Goal: Information Seeking & Learning: Learn about a topic

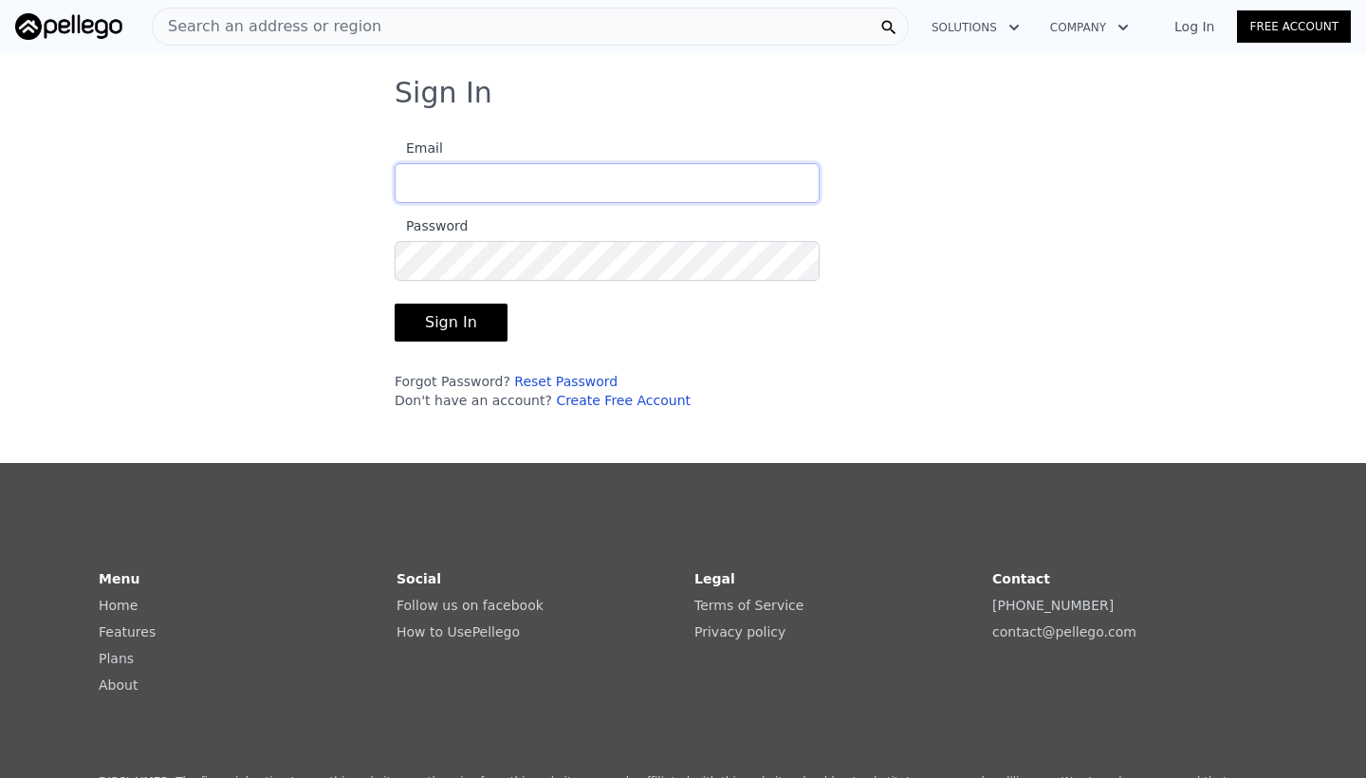
type input "[EMAIL_ADDRESS][DOMAIN_NAME]"
click at [448, 322] on button "Sign In" at bounding box center [451, 323] width 113 height 38
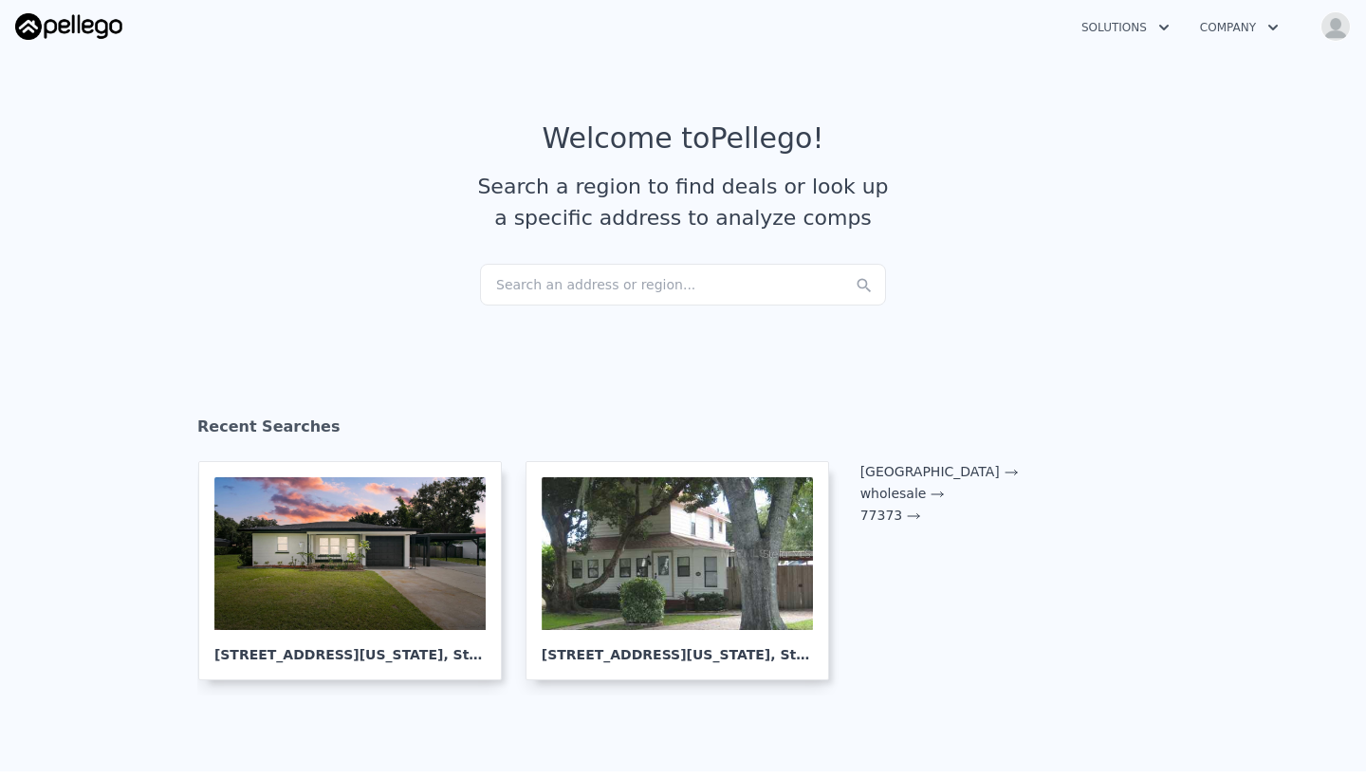
click at [530, 281] on div "Search an address or region..." at bounding box center [683, 285] width 406 height 42
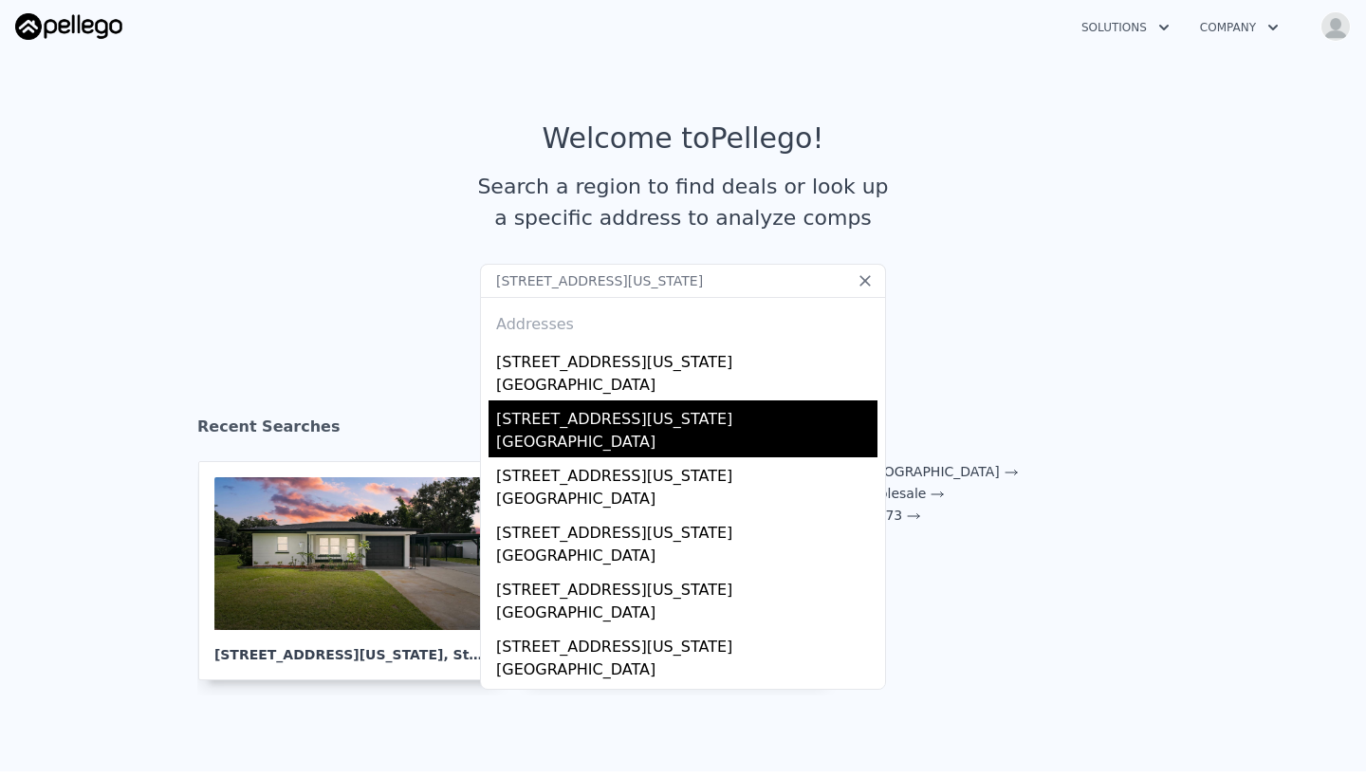
type input "[STREET_ADDRESS][US_STATE]"
click at [602, 422] on div "[STREET_ADDRESS][US_STATE]" at bounding box center [686, 415] width 381 height 30
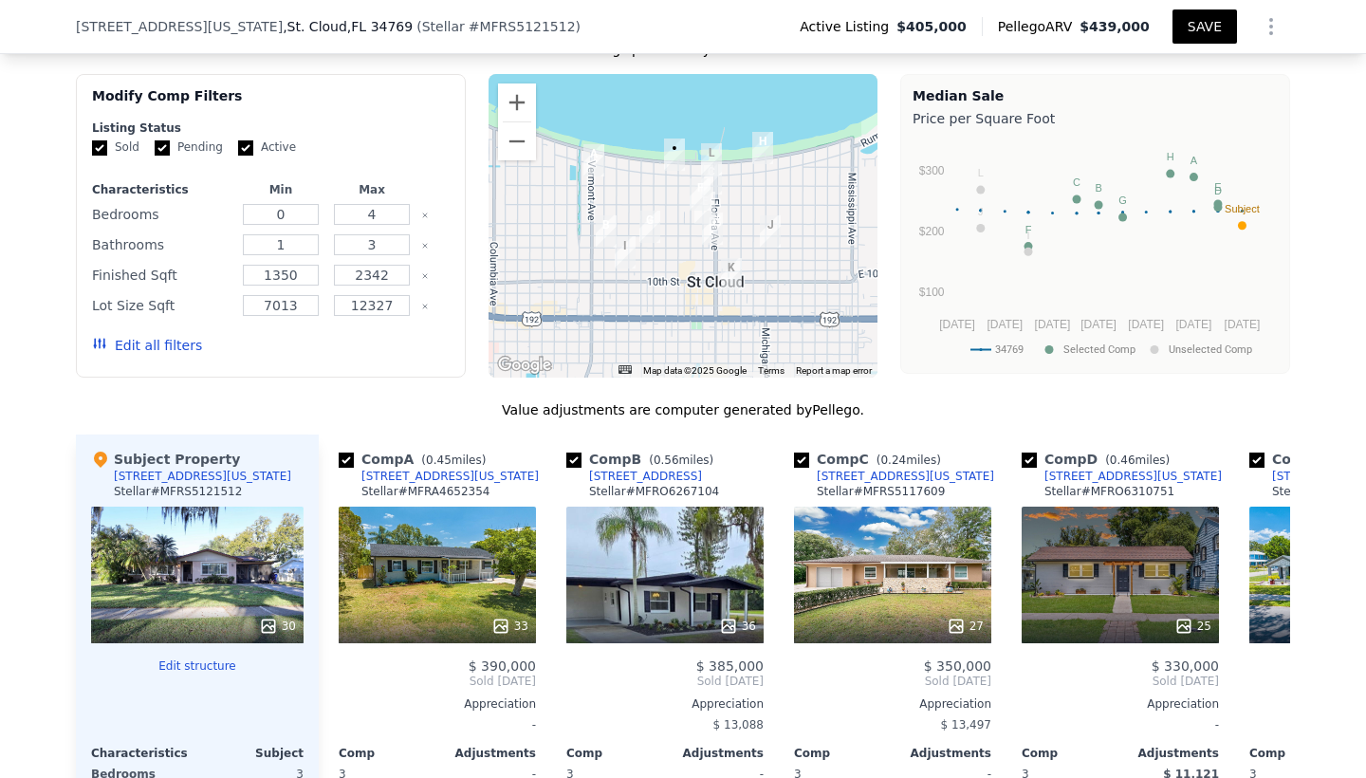
scroll to position [1670, 0]
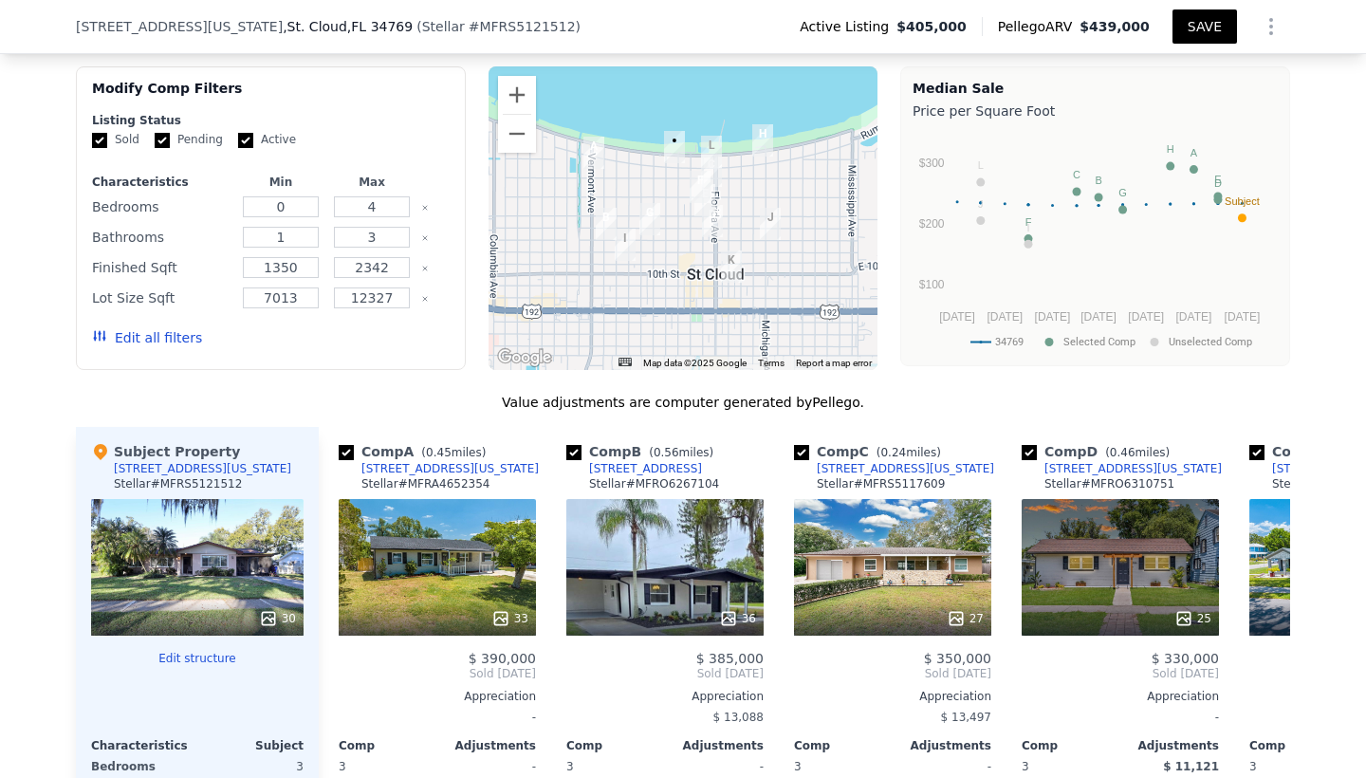
click at [247, 143] on input "Active" at bounding box center [245, 140] width 15 height 15
checkbox input "false"
click at [165, 145] on input "Pending" at bounding box center [162, 140] width 15 height 15
checkbox input "false"
drag, startPoint x: 396, startPoint y: 212, endPoint x: 364, endPoint y: 212, distance: 31.3
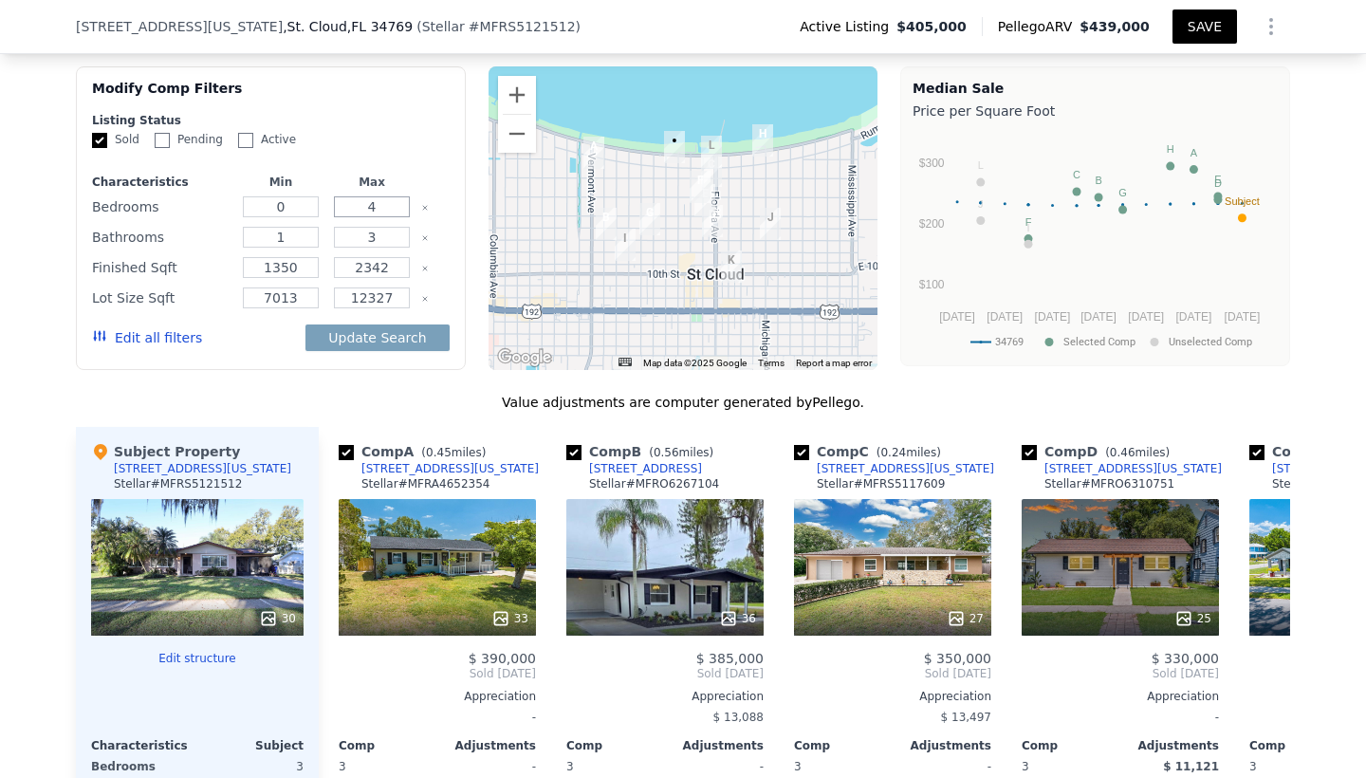
click at [364, 212] on input "4" at bounding box center [371, 206] width 75 height 21
type input "3"
click at [304, 214] on input "0" at bounding box center [280, 206] width 75 height 21
type input "0"
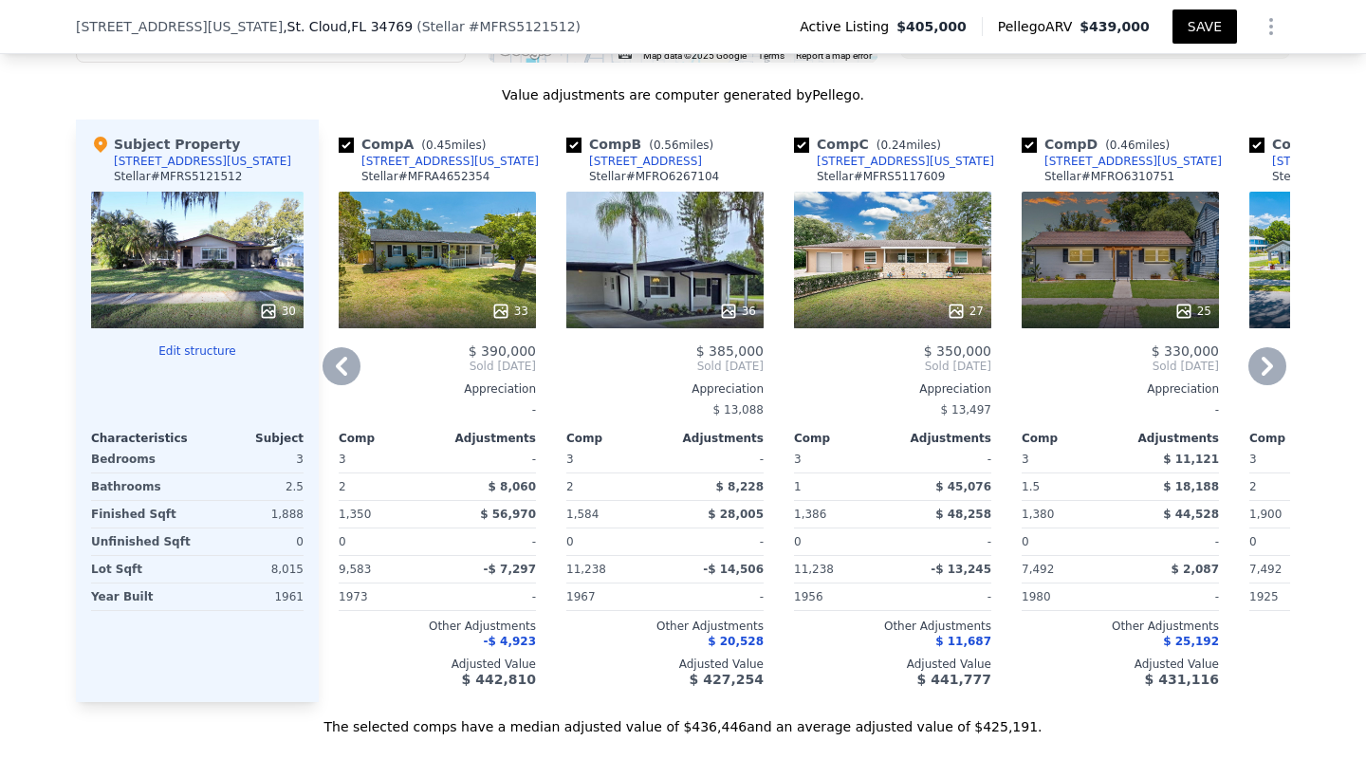
scroll to position [1976, 0]
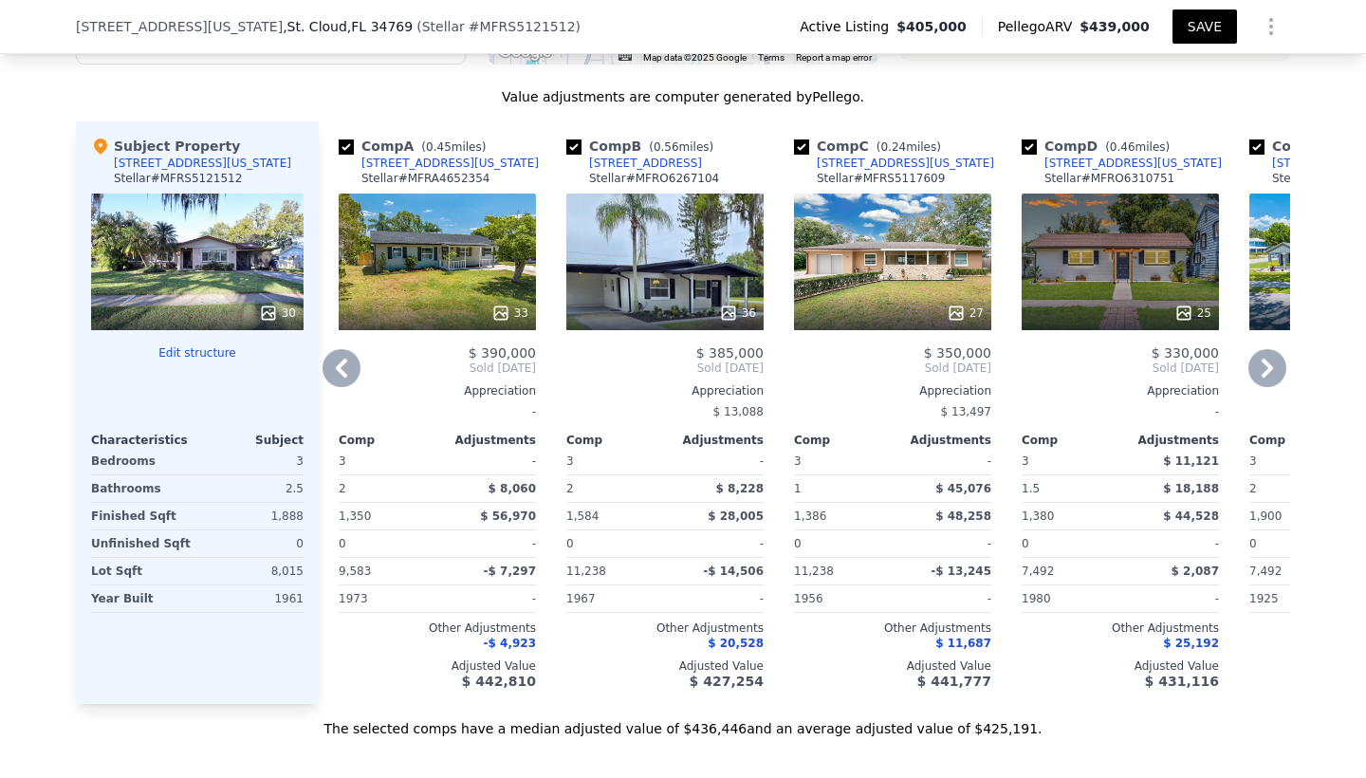
click at [345, 373] on icon at bounding box center [341, 368] width 38 height 38
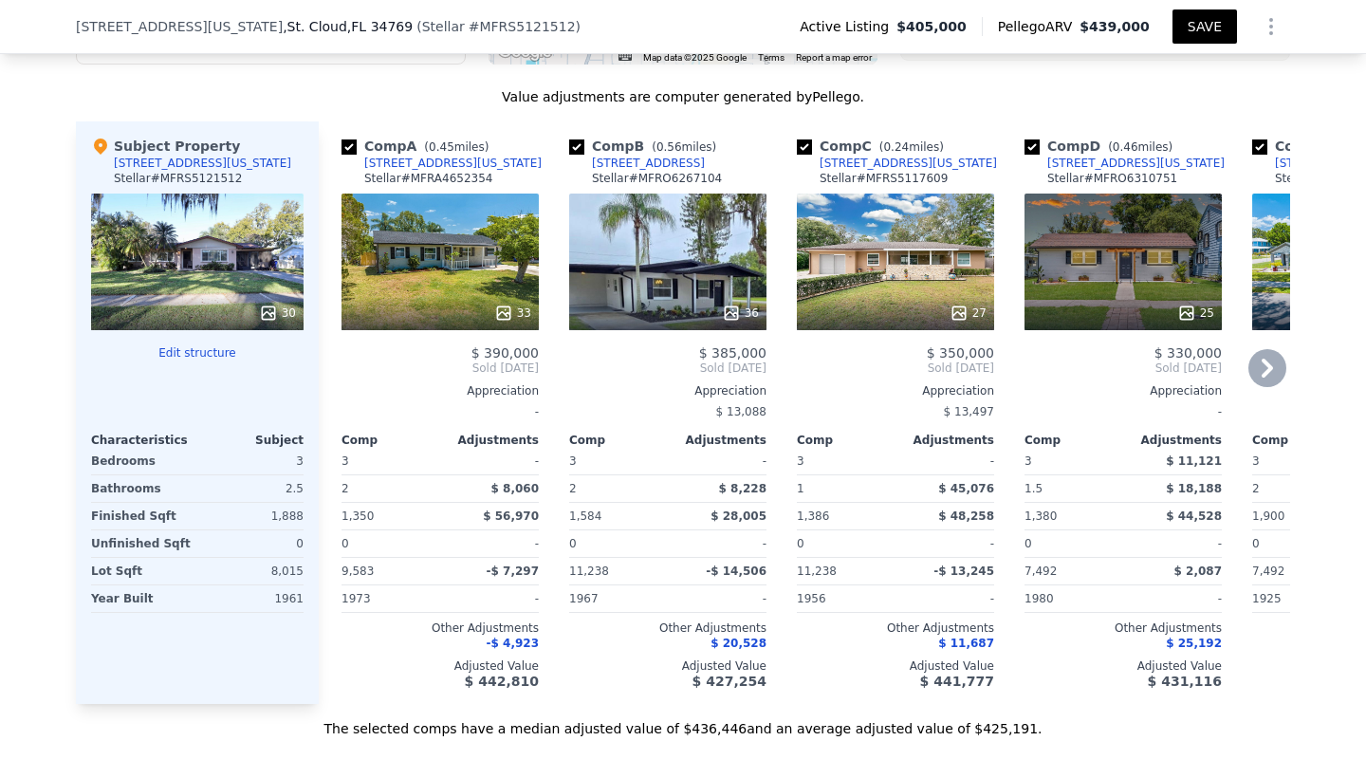
click at [446, 286] on div "33" at bounding box center [439, 261] width 197 height 137
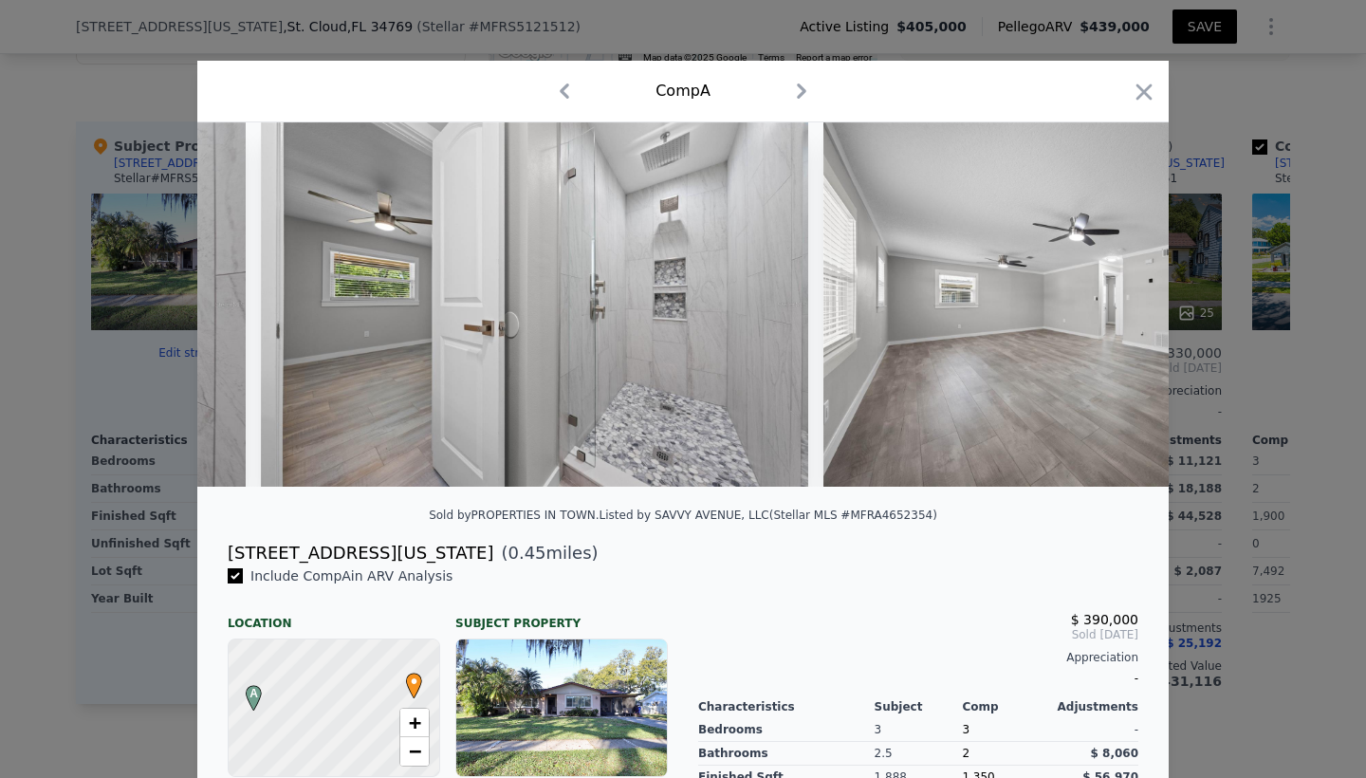
scroll to position [0, 6452]
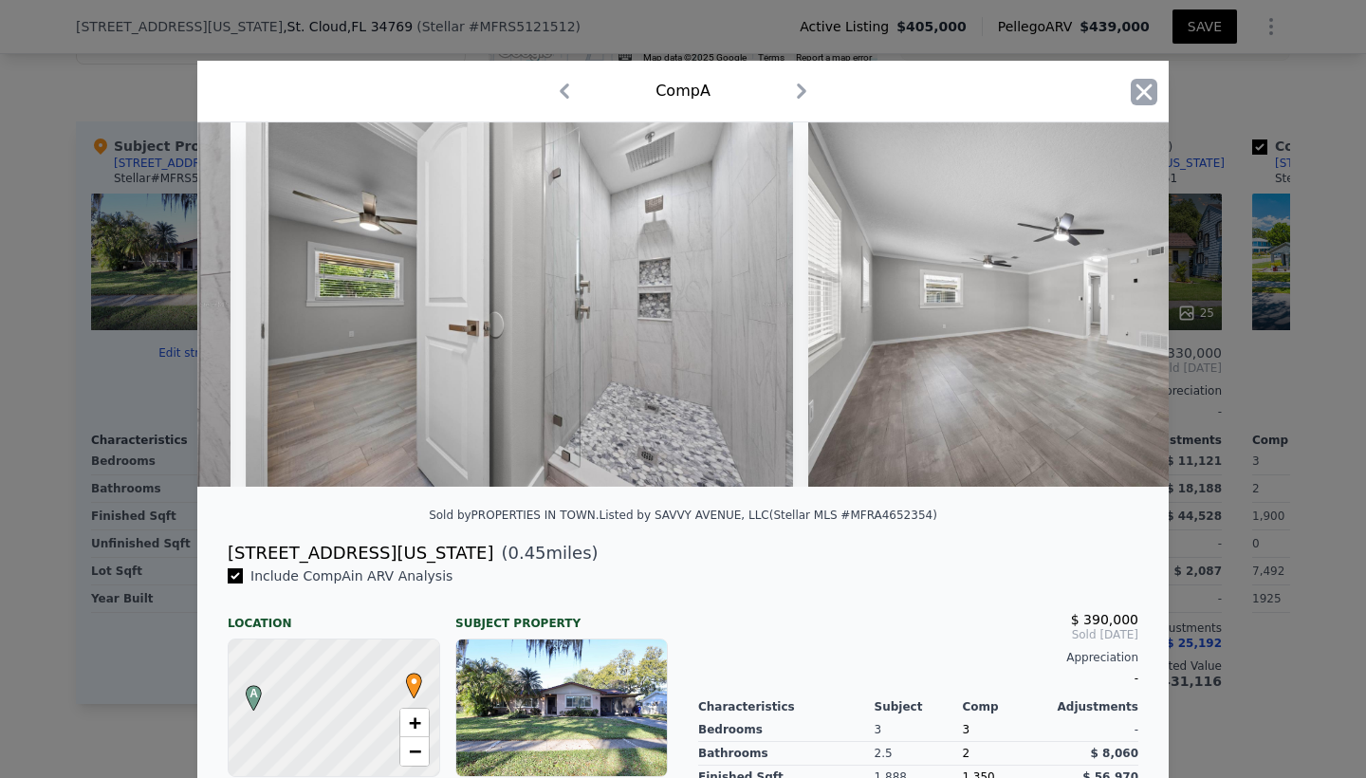
click at [1142, 95] on icon "button" at bounding box center [1144, 91] width 16 height 16
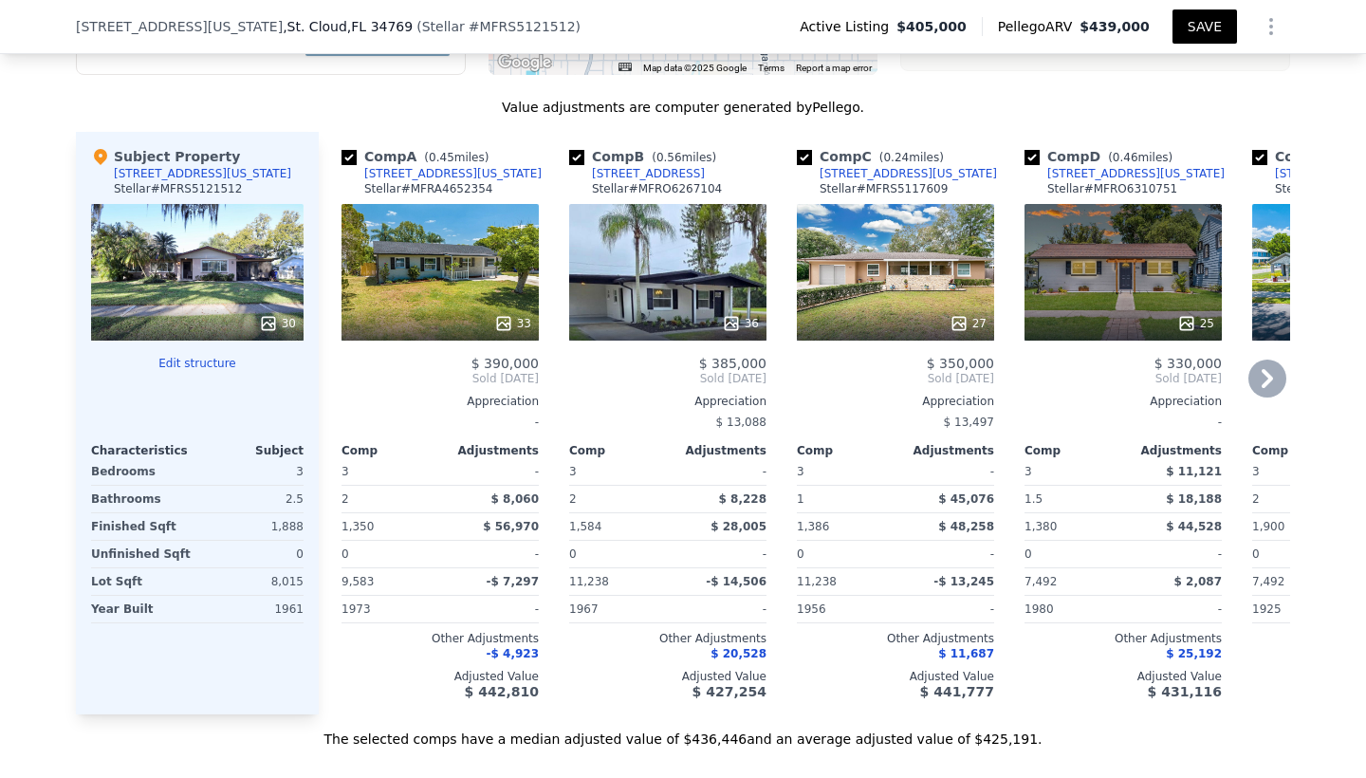
scroll to position [1960, 0]
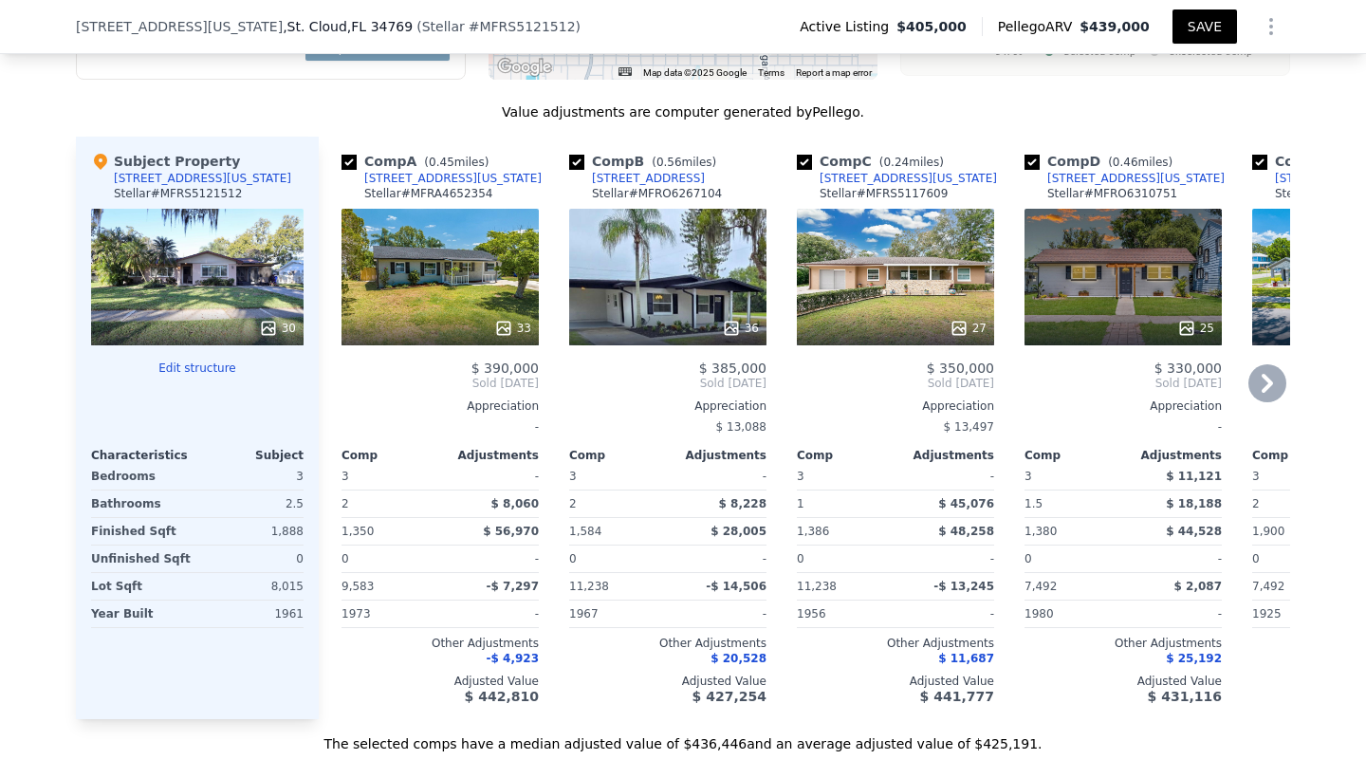
click at [689, 285] on div "36" at bounding box center [667, 277] width 197 height 137
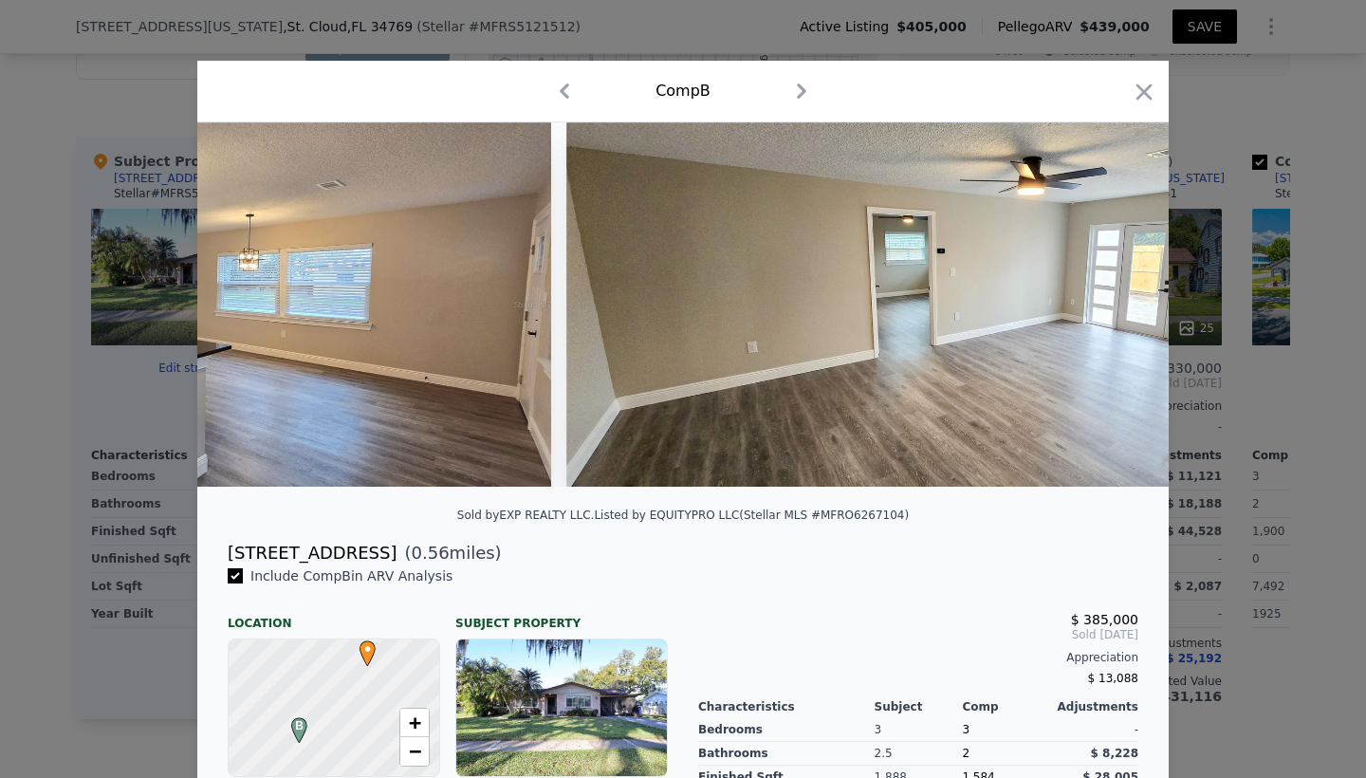
scroll to position [0, 6849]
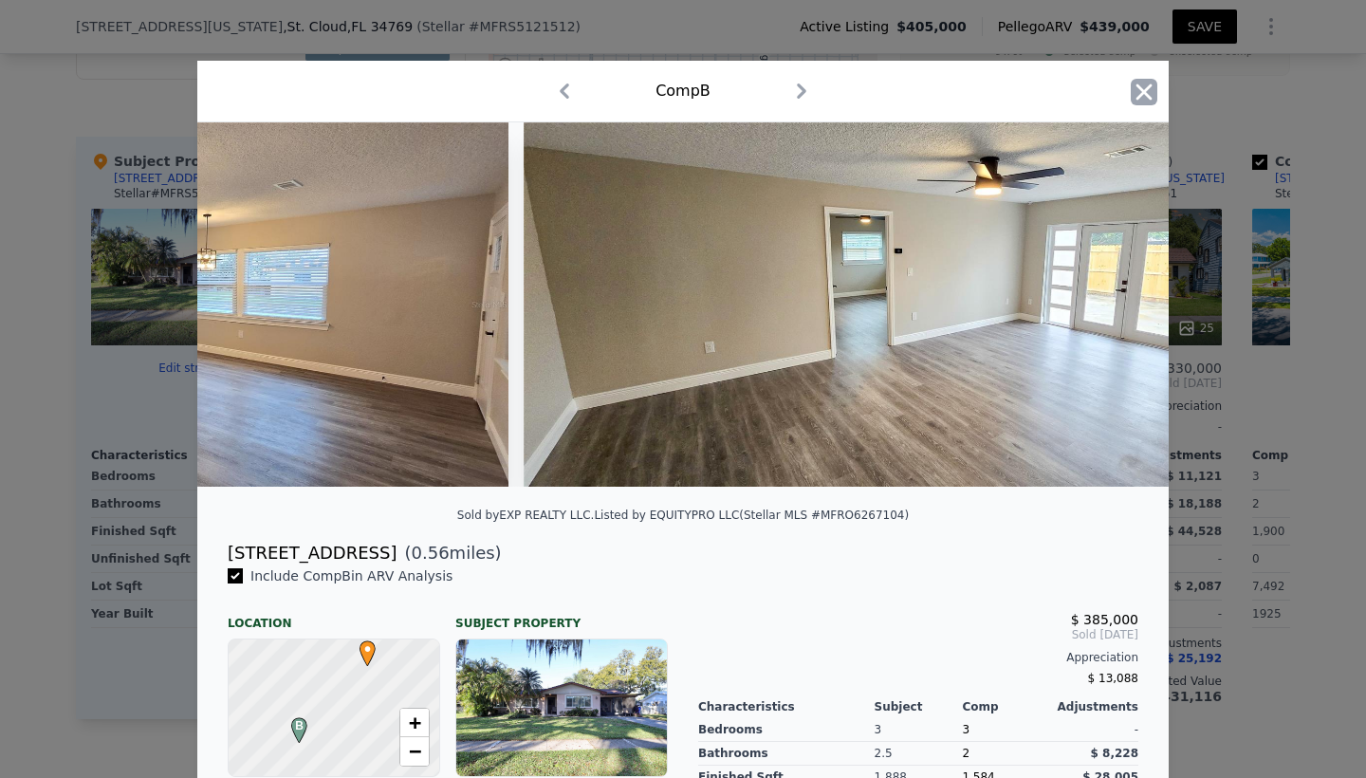
click at [1150, 89] on icon "button" at bounding box center [1144, 92] width 27 height 27
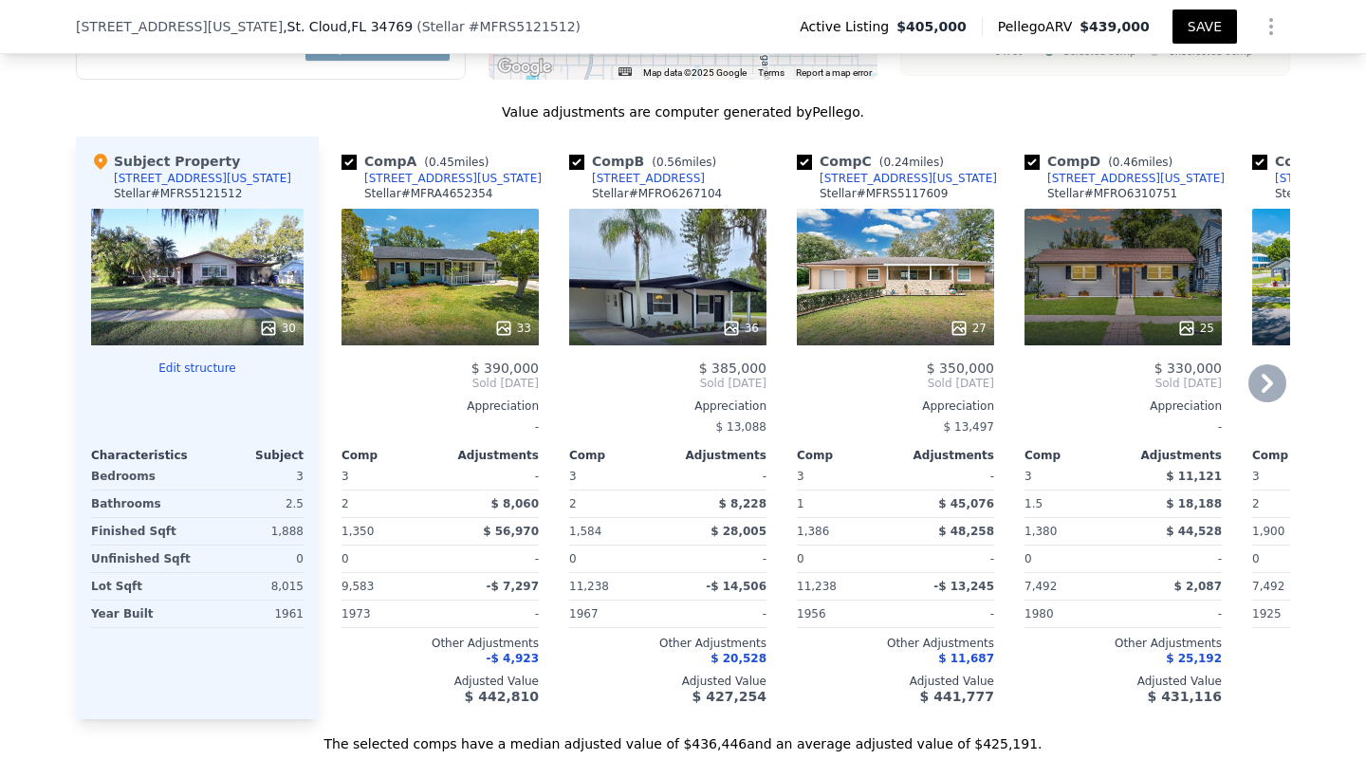
click at [928, 279] on div "27" at bounding box center [895, 277] width 197 height 137
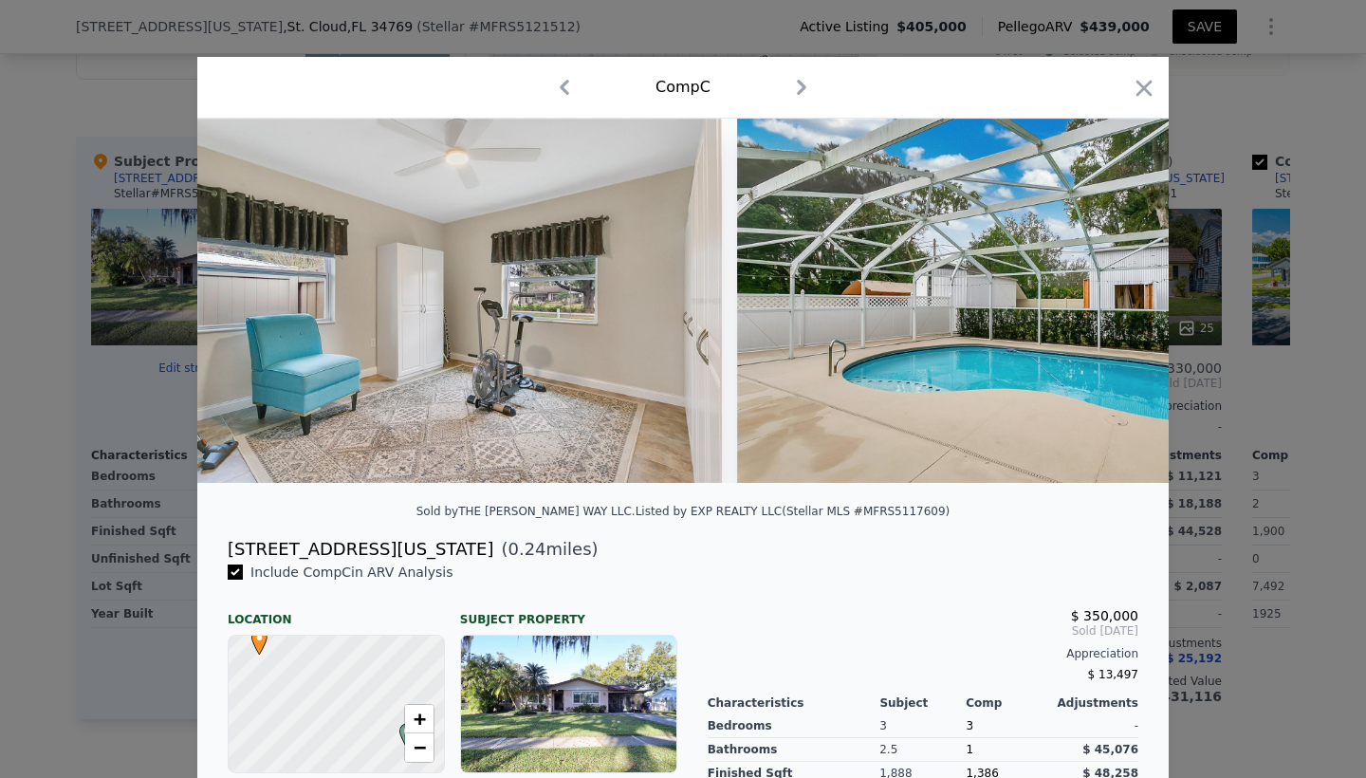
scroll to position [0, 6202]
click at [1146, 88] on icon "button" at bounding box center [1144, 88] width 27 height 27
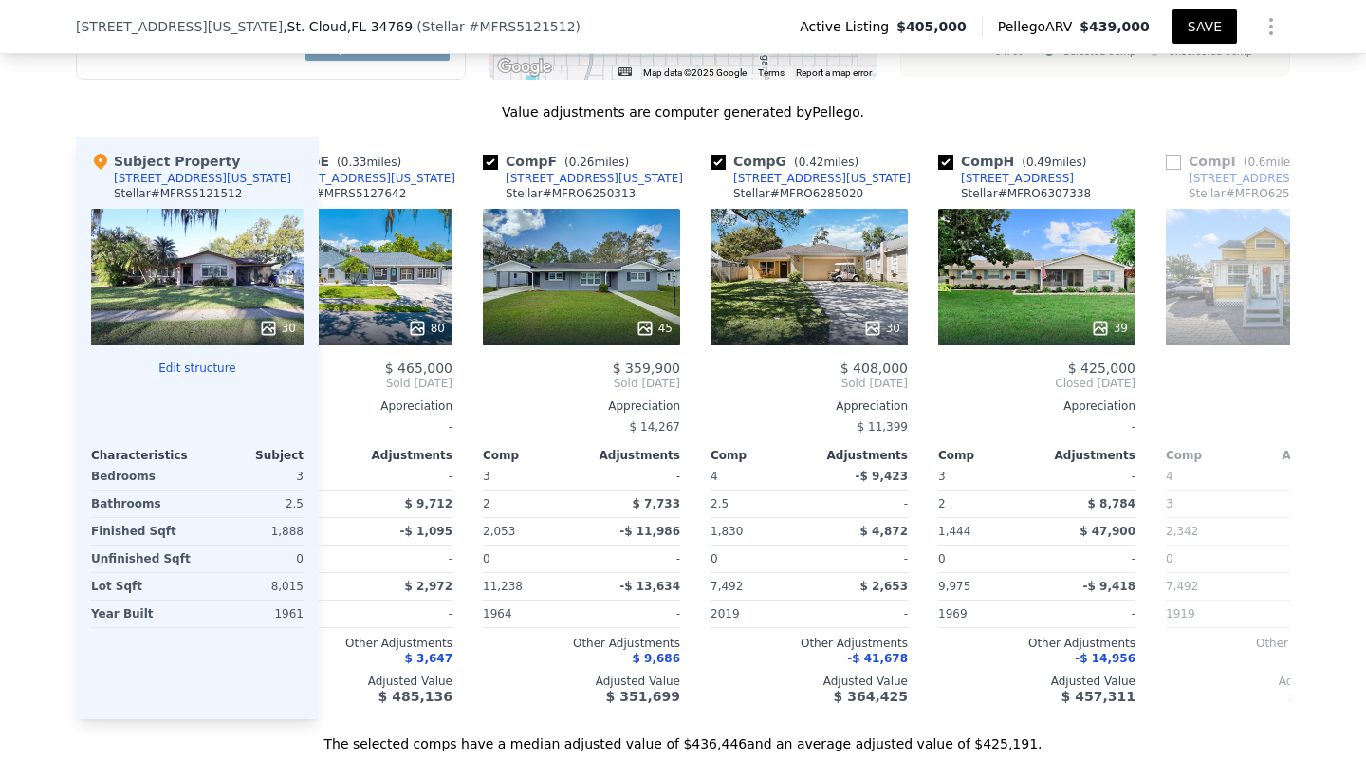
scroll to position [0, 999]
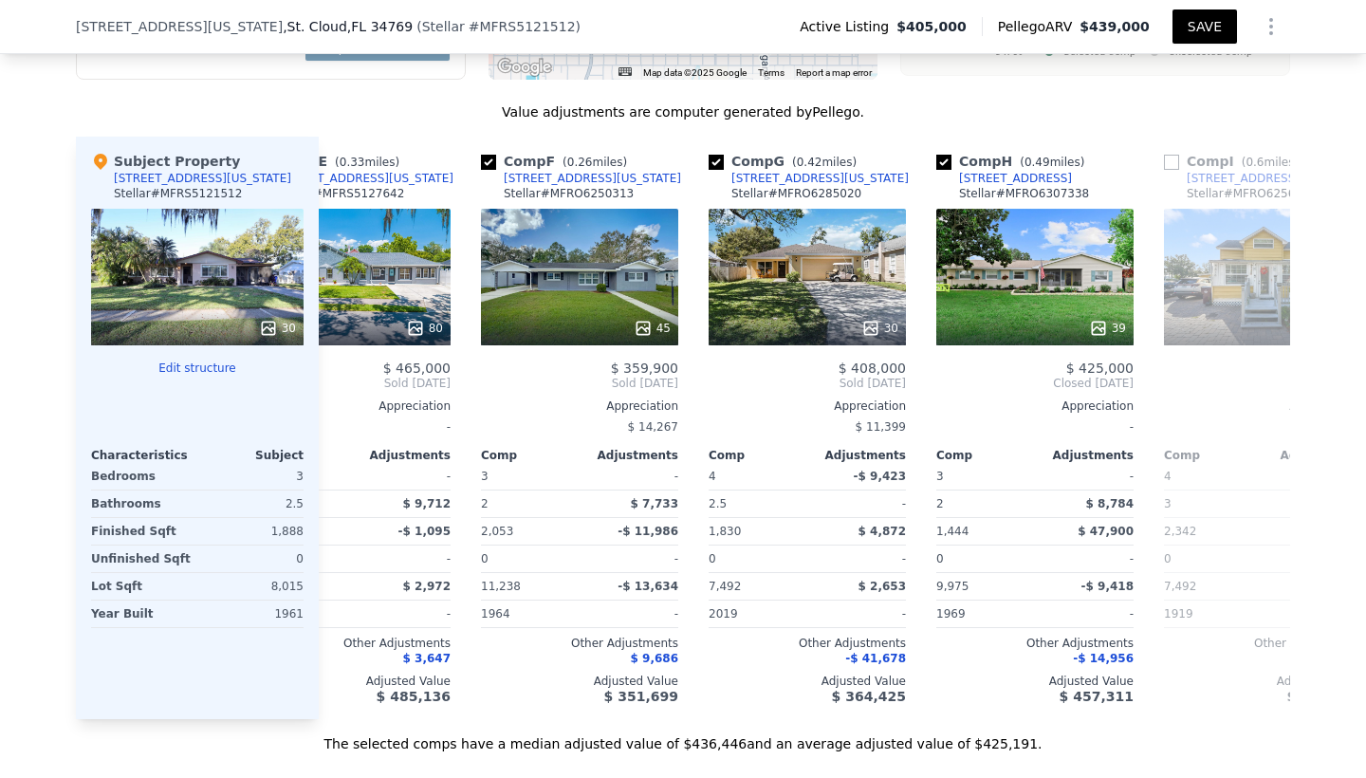
click at [1203, 27] on button "SAVE" at bounding box center [1204, 26] width 64 height 34
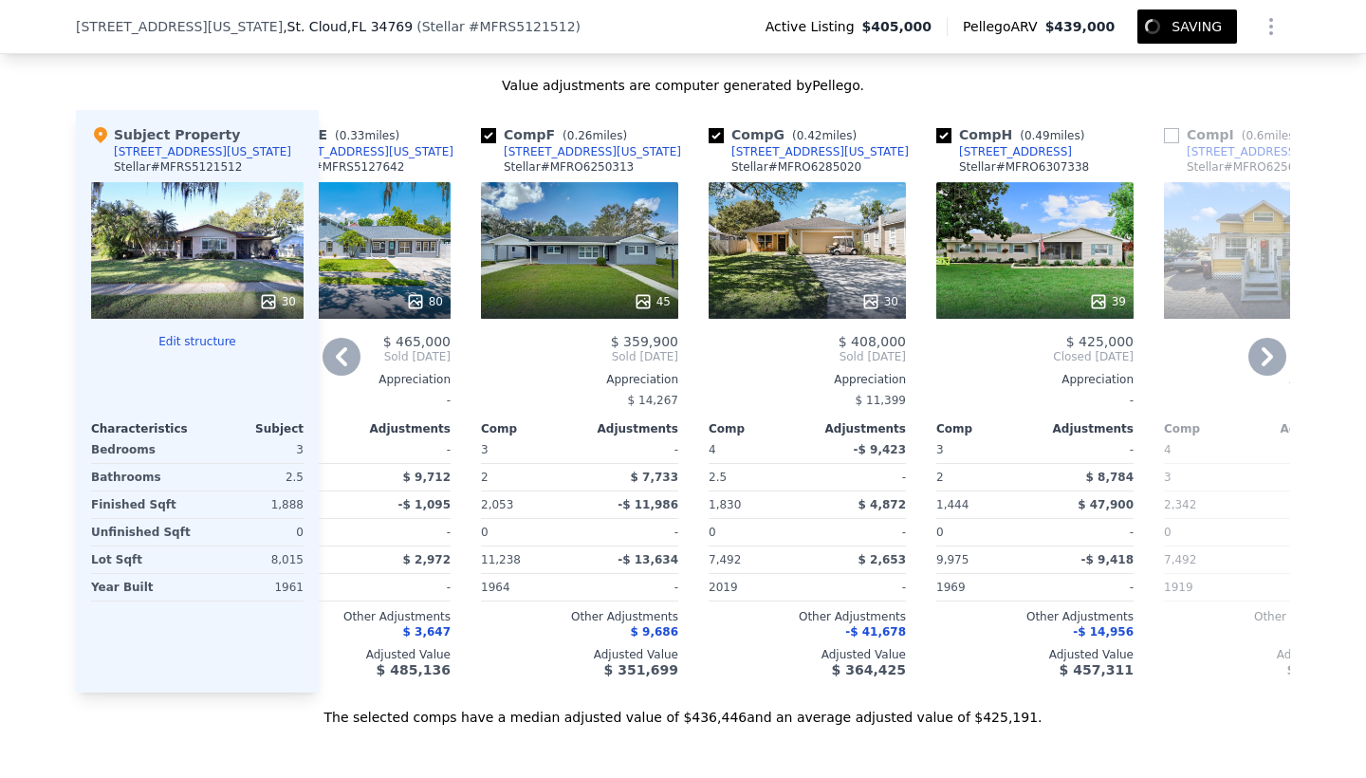
scroll to position [1988, 0]
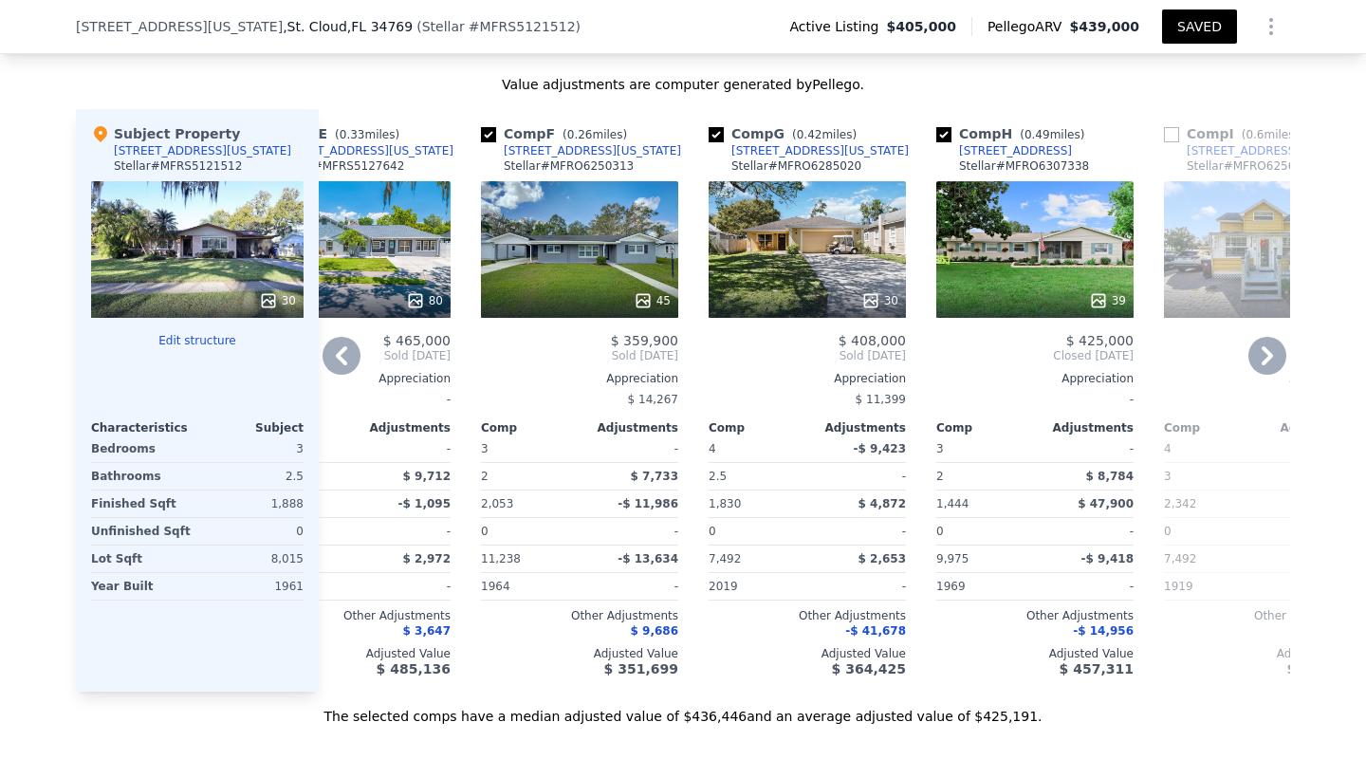
checkbox input "true"
type input "4"
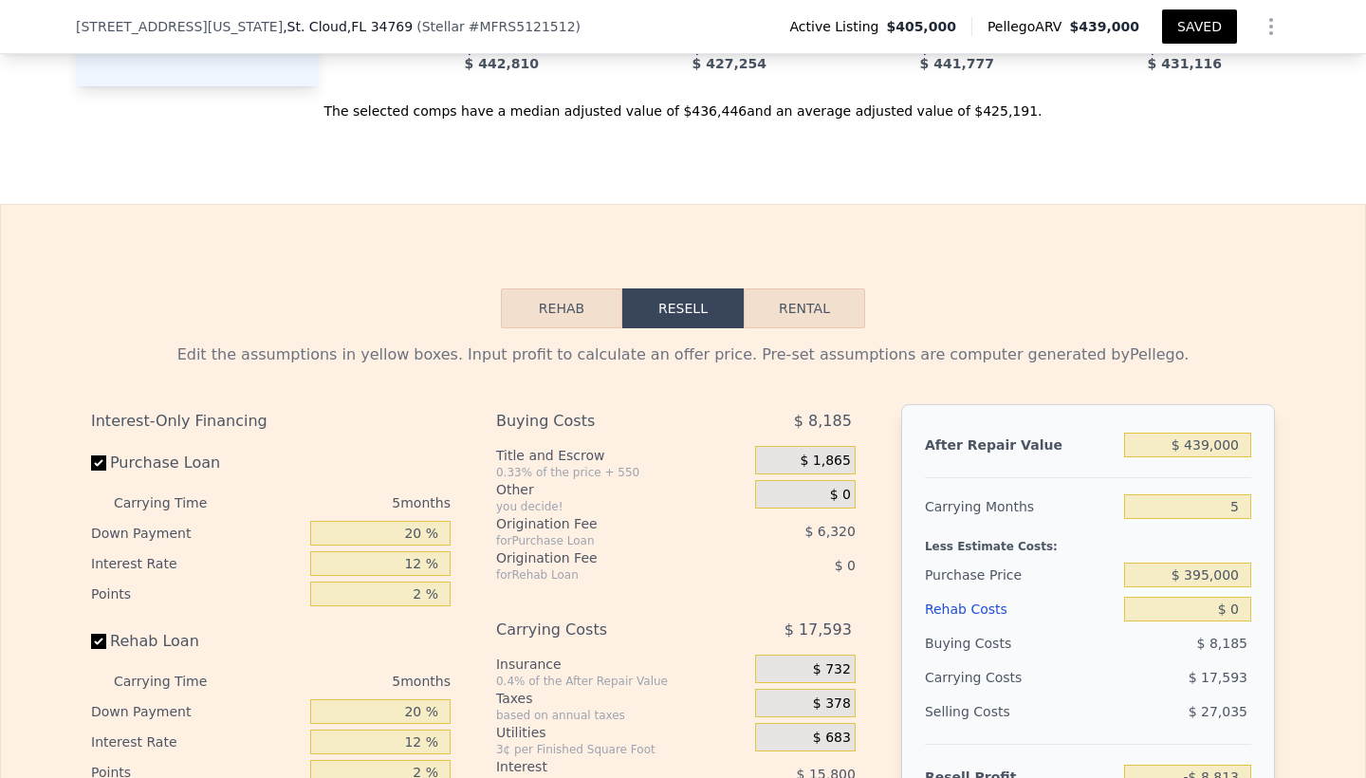
scroll to position [2608, 0]
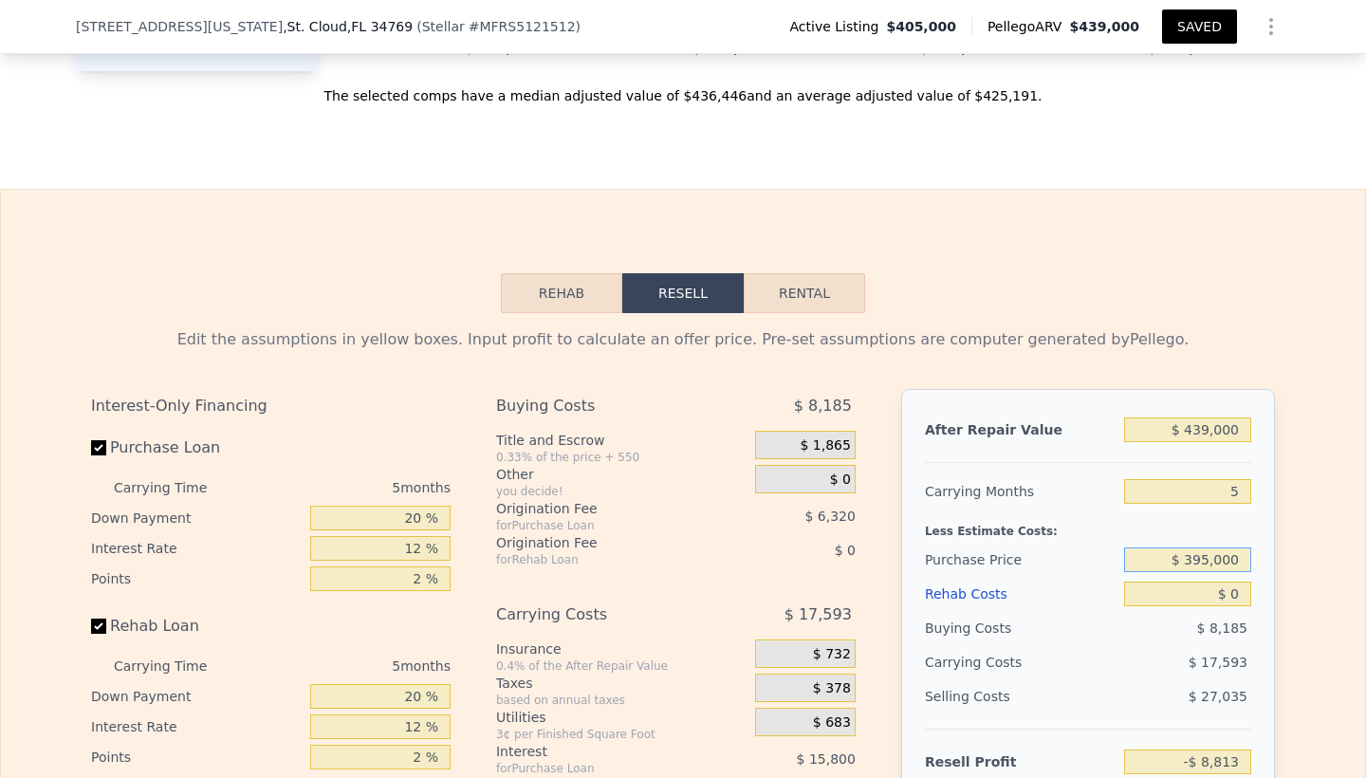
drag, startPoint x: 1189, startPoint y: 566, endPoint x: 1249, endPoint y: 569, distance: 59.8
click at [1249, 569] on input "$ 395,000" at bounding box center [1187, 559] width 127 height 25
type input "$ 325,000"
click at [1243, 606] on input "$ 0" at bounding box center [1187, 593] width 127 height 25
type input "$ 65,340"
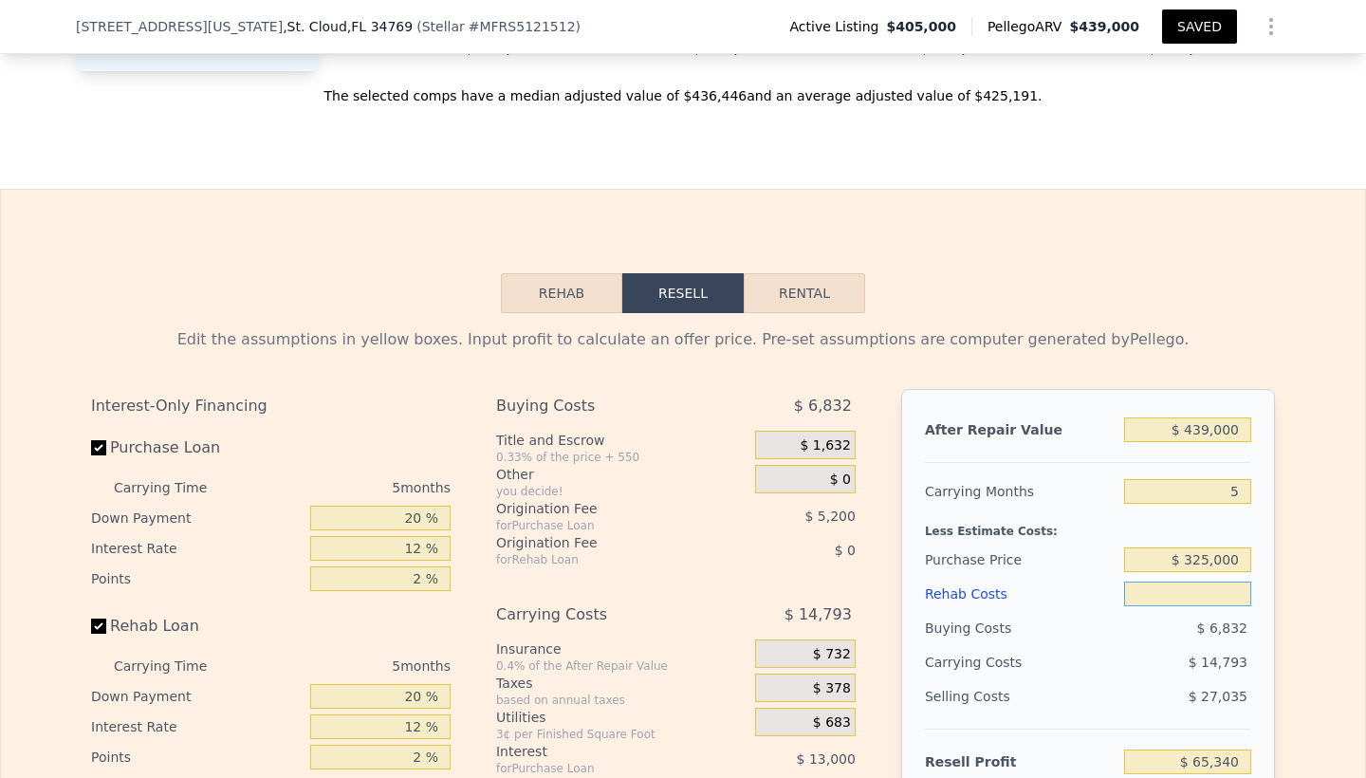
type input "$ 3"
type input "$ 65,337"
type input "$ 30"
type input "$ 65,310"
type input "$ 300"
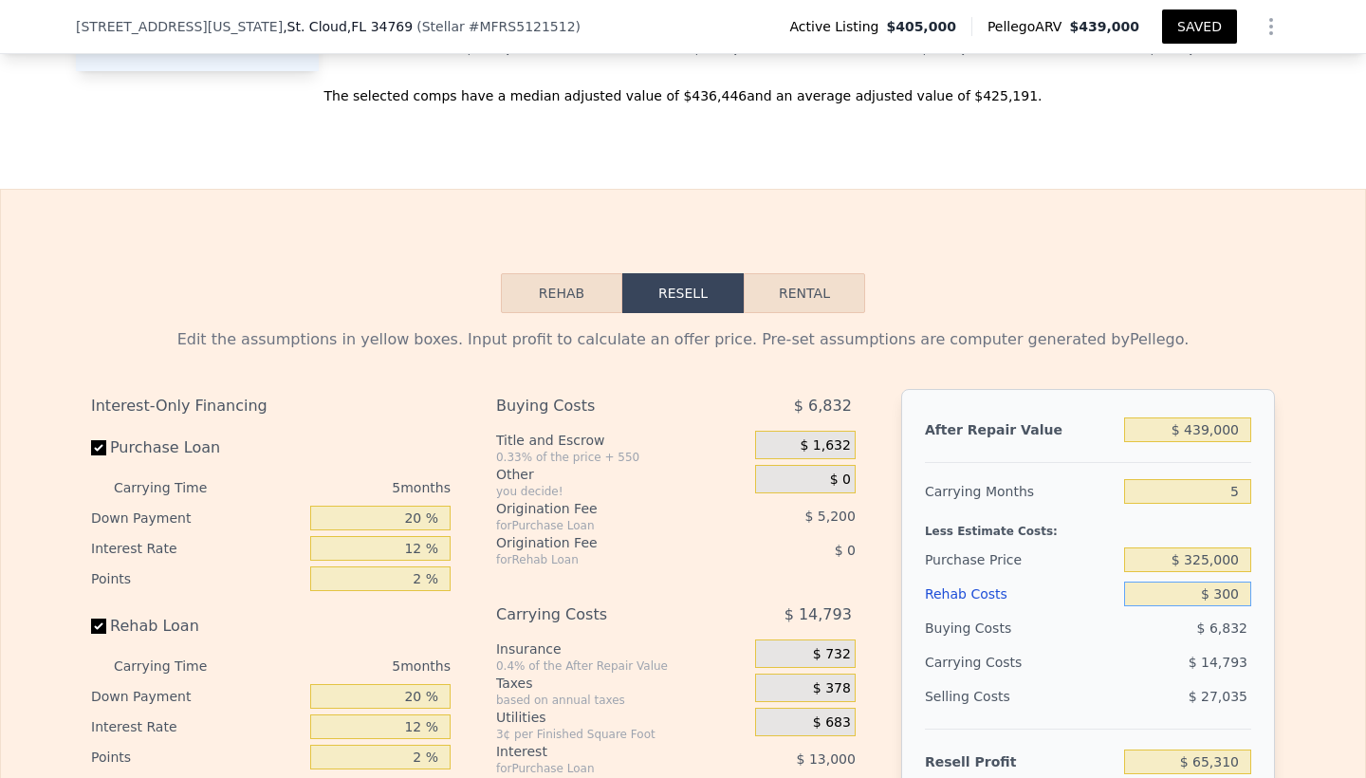
type input "$ 65,025"
type input "$ 3,000"
type input "$ 62,172"
type input "$ 30,000"
type input "$ 33,660"
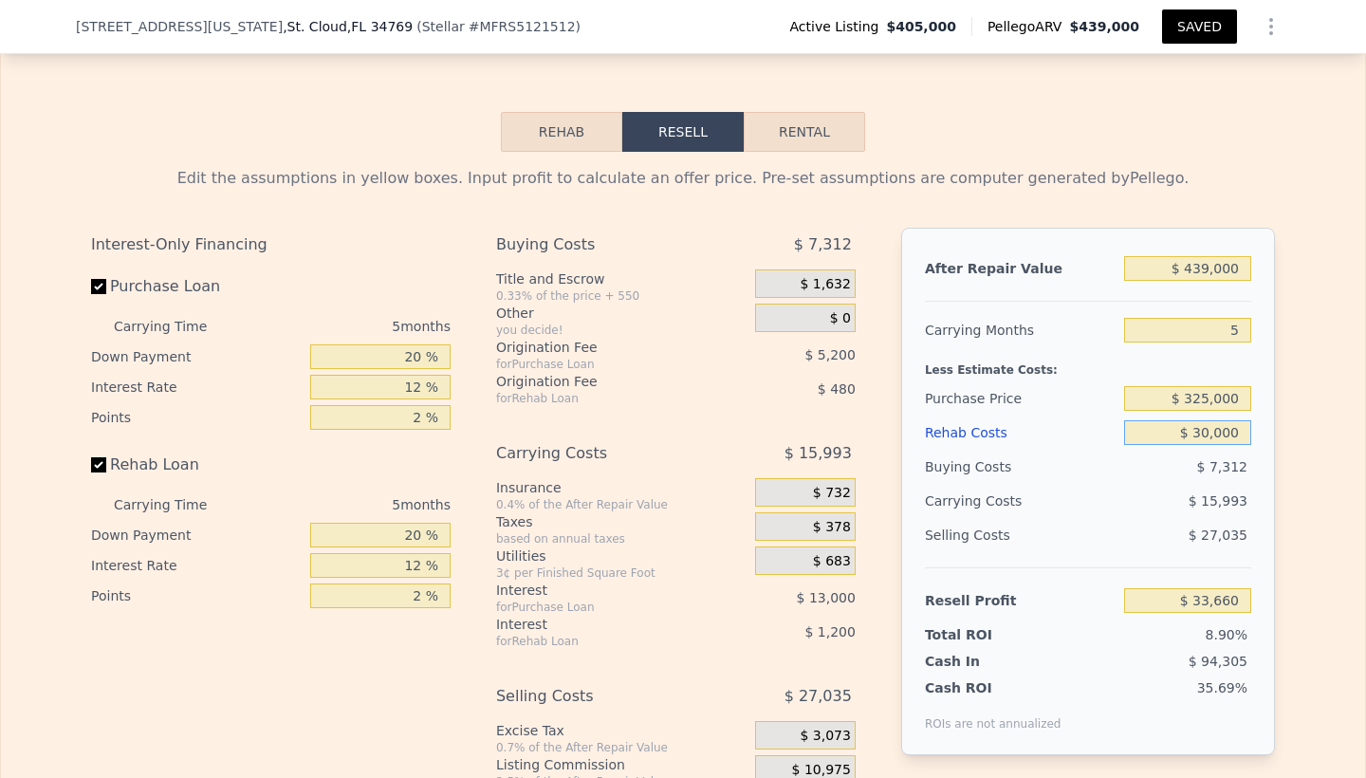
scroll to position [2770, 0]
click at [1166, 269] on input "$ 439,000" at bounding box center [1187, 267] width 127 height 25
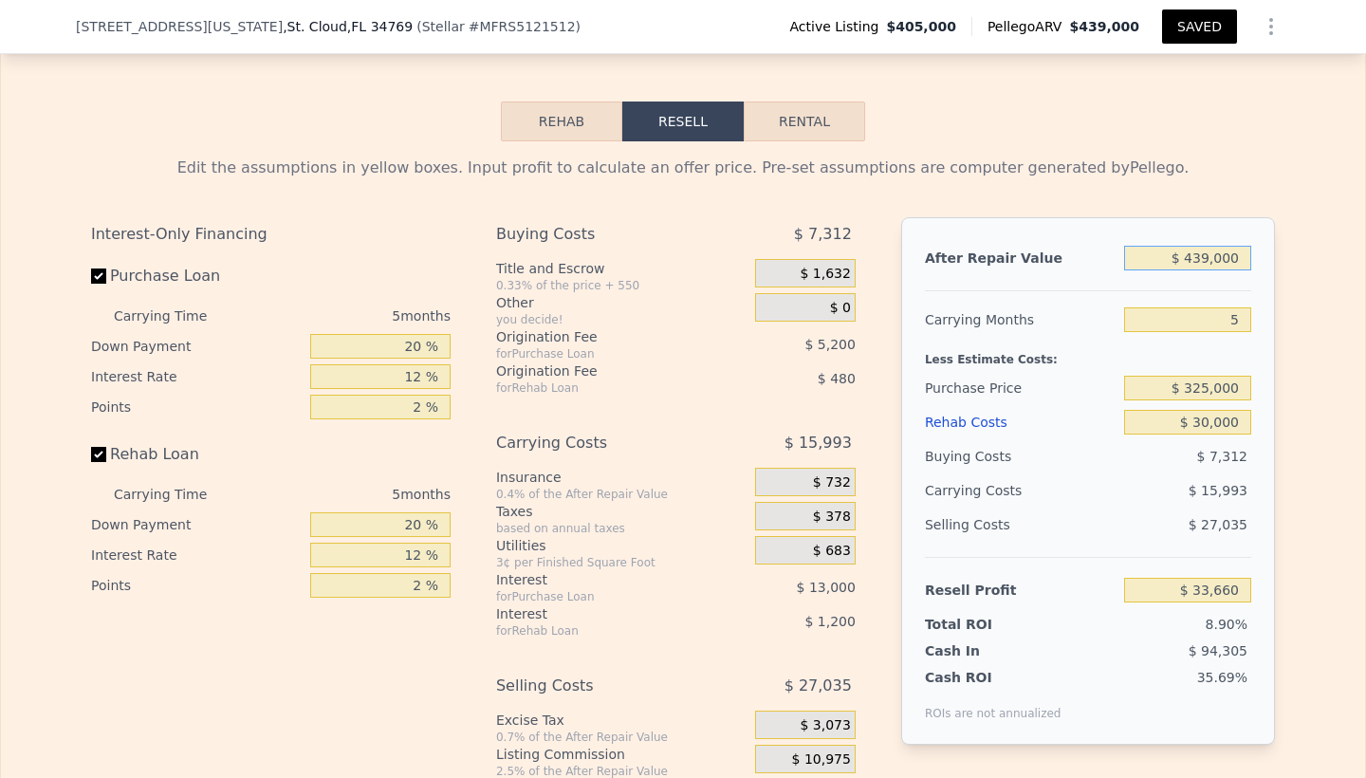
scroll to position [2781, 0]
click at [1203, 392] on input "$ 325,000" at bounding box center [1187, 387] width 127 height 25
type input "$ 315,000"
type input "$ 44,253"
click at [1163, 433] on input "$ 30,000" at bounding box center [1187, 421] width 127 height 25
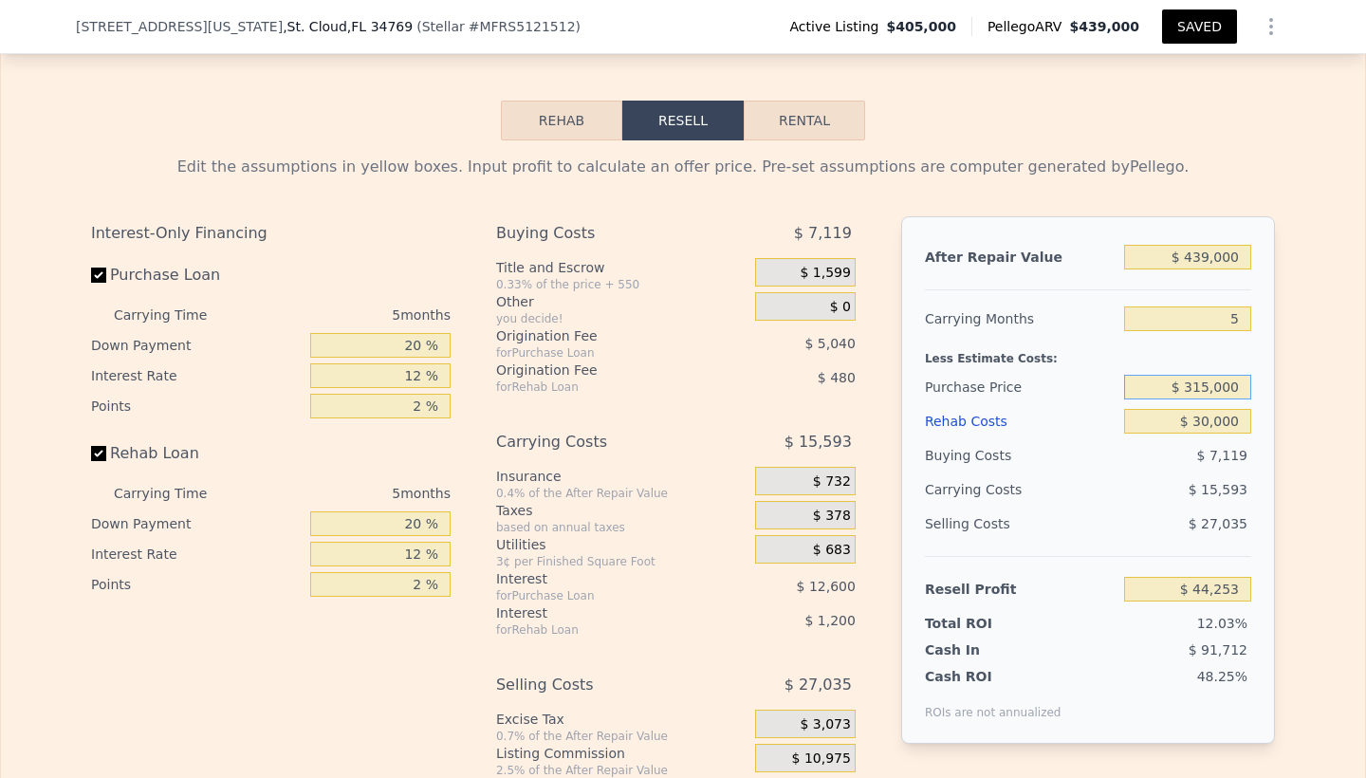
click at [1203, 394] on input "$ 315,000" at bounding box center [1187, 387] width 127 height 25
type input "$ 305,000"
click at [1166, 429] on input "$ 30,000" at bounding box center [1187, 421] width 127 height 25
type input "$ 54,846"
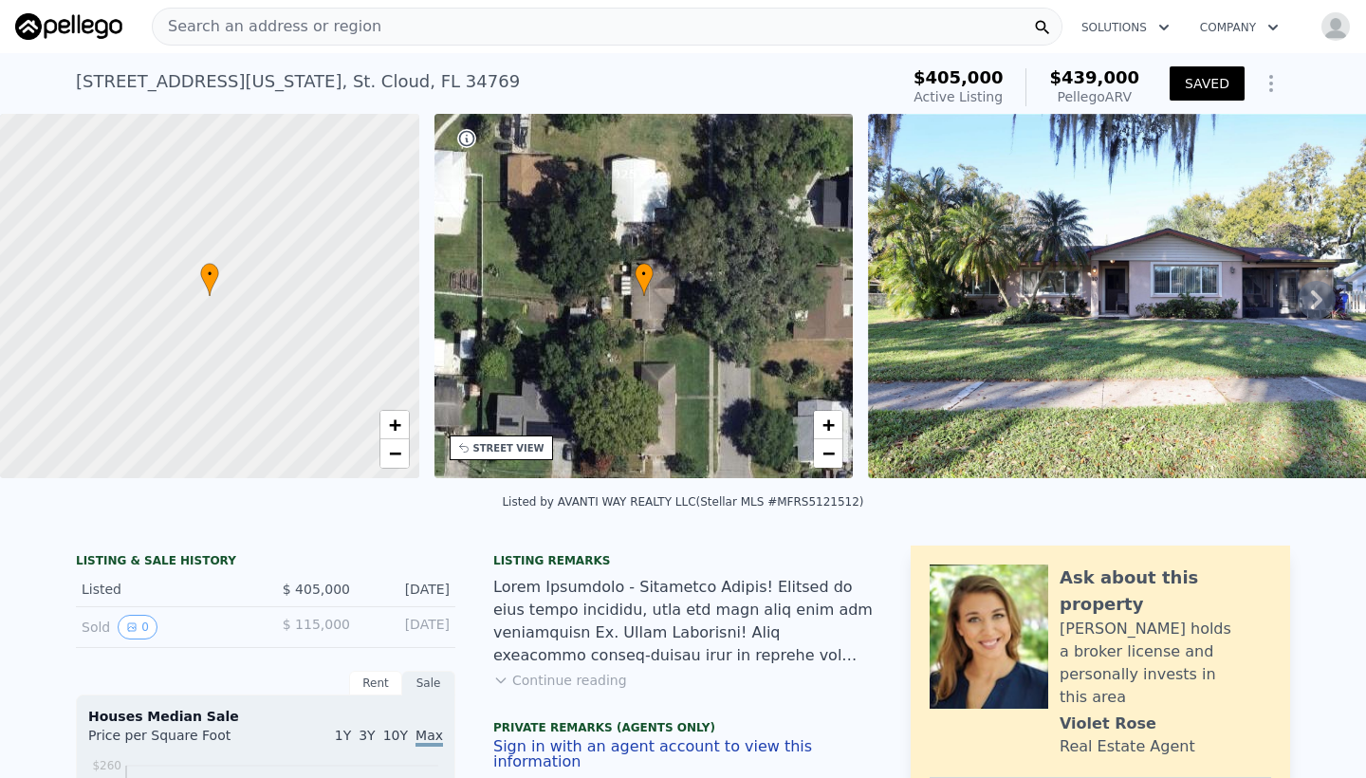
scroll to position [0, 0]
type input "$ 0"
type input "-$ 8,813"
click at [347, 29] on span "Search an address or region" at bounding box center [267, 26] width 229 height 23
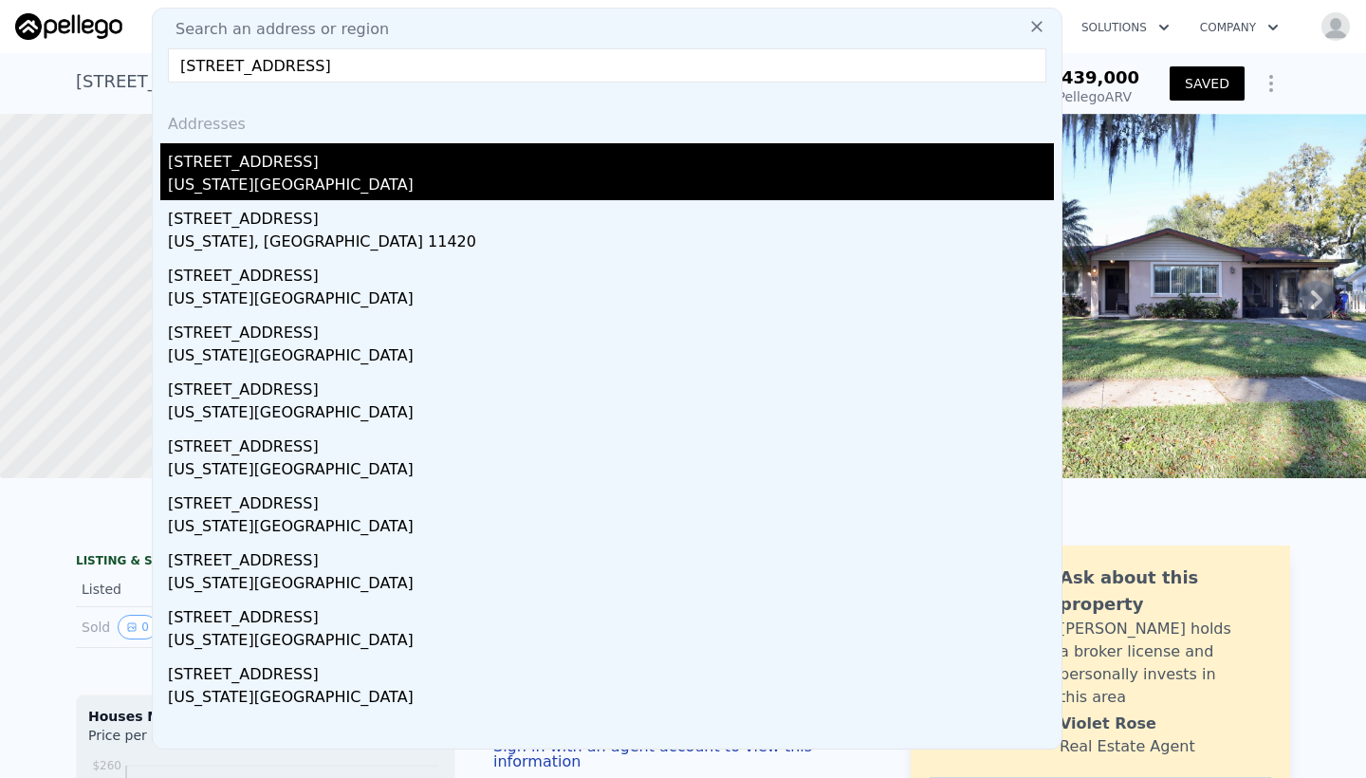
type input "[STREET_ADDRESS]"
click at [246, 168] on div "[STREET_ADDRESS]" at bounding box center [611, 158] width 886 height 30
